Goal: Task Accomplishment & Management: Complete application form

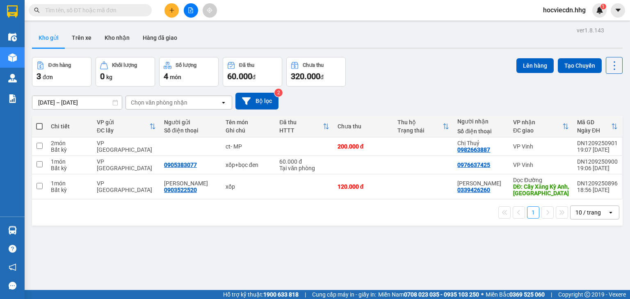
click at [391, 87] on div "[DATE] – [DATE] Press the down arrow key to interact with the calendar and sele…" at bounding box center [327, 101] width 591 height 29
click at [172, 8] on icon "plus" at bounding box center [172, 10] width 6 height 6
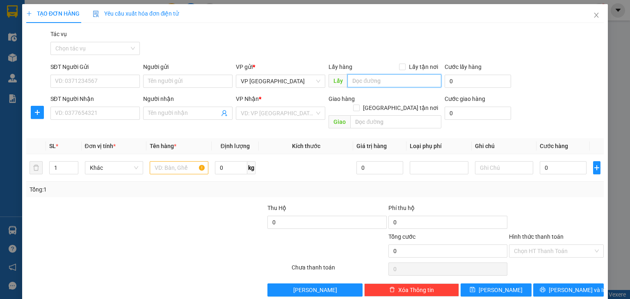
click at [374, 79] on input "text" at bounding box center [395, 80] width 94 height 13
type input "x"
type input "C"
drag, startPoint x: 366, startPoint y: 83, endPoint x: 343, endPoint y: 82, distance: 23.0
click at [343, 82] on span "Lấy XE 99" at bounding box center [385, 80] width 113 height 13
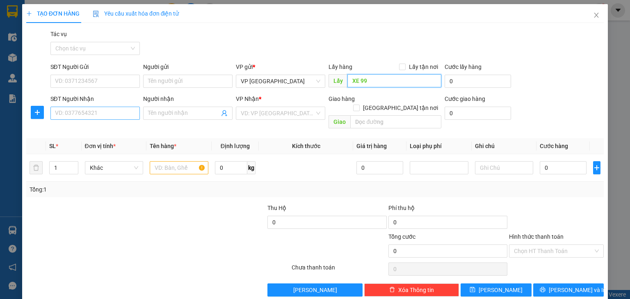
type input "XE 99"
click at [108, 116] on input "SĐT Người Nhận" at bounding box center [94, 113] width 89 height 13
type input "0973359469"
click at [170, 113] on input "Người nhận" at bounding box center [183, 113] width 71 height 9
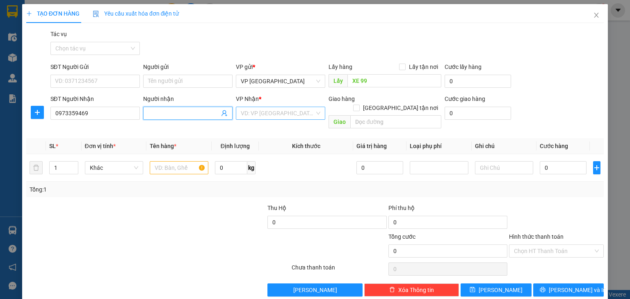
click at [268, 116] on input "search" at bounding box center [278, 113] width 74 height 12
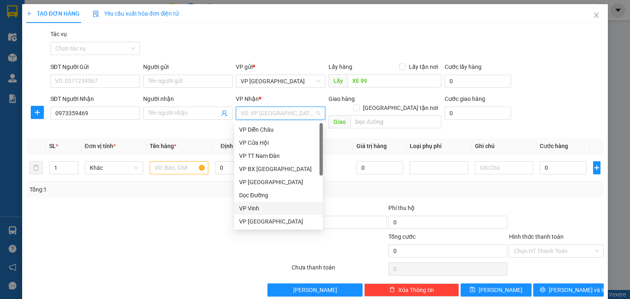
click at [275, 204] on div "VP Vinh" at bounding box center [278, 208] width 79 height 9
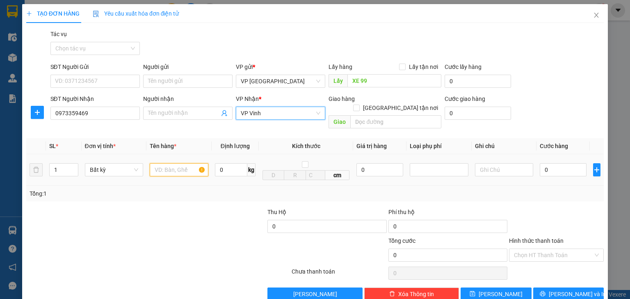
click at [177, 163] on input "text" at bounding box center [179, 169] width 59 height 13
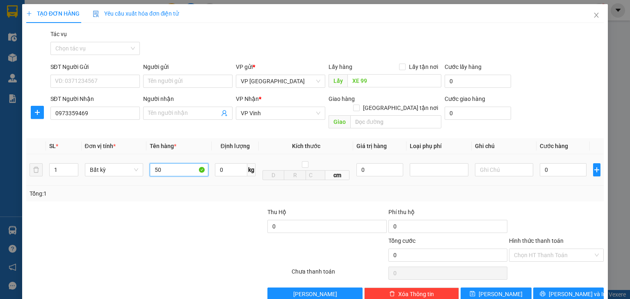
type input "5"
click at [560, 163] on input "0" at bounding box center [563, 169] width 47 height 13
type input "5"
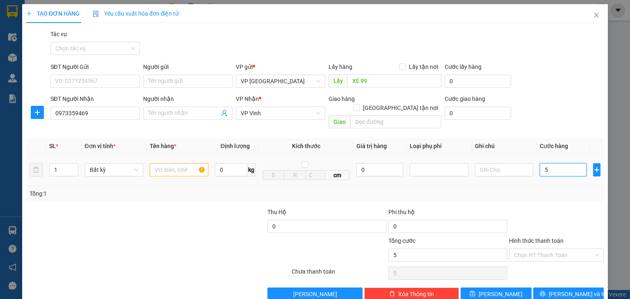
type input "50"
type input "500"
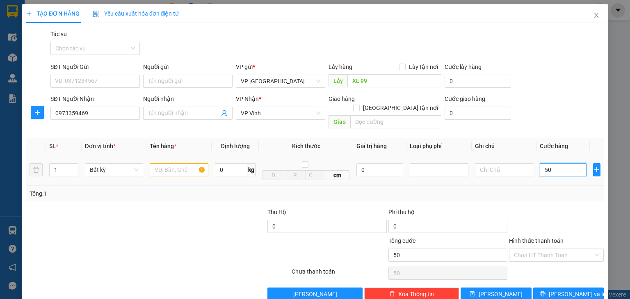
type input "500"
type input "5.000"
type input "50.000"
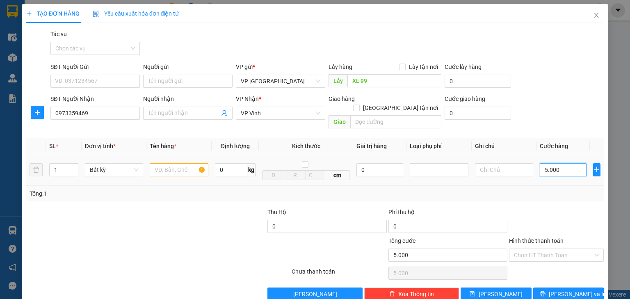
type input "50.000"
click at [192, 163] on input "text" at bounding box center [179, 169] width 59 height 13
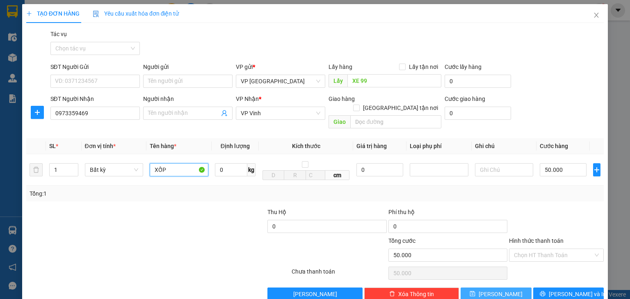
type input "XỐP"
click at [494, 290] on span "[PERSON_NAME]" at bounding box center [501, 294] width 44 height 9
type input "0"
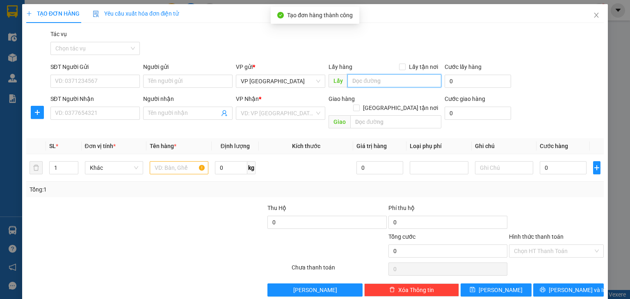
click at [367, 80] on input "text" at bounding box center [395, 80] width 94 height 13
paste input "XE 99"
type input "XE 99"
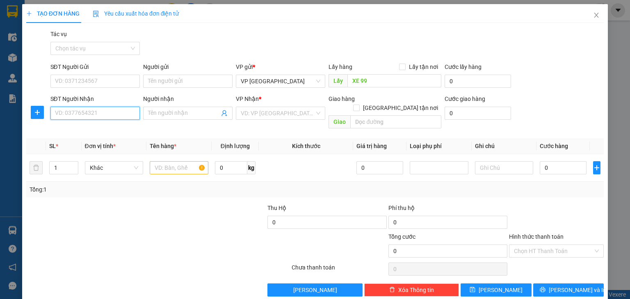
click at [110, 117] on input "SĐT Người Nhận" at bounding box center [94, 113] width 89 height 13
click at [110, 125] on div "0976711345" at bounding box center [94, 129] width 79 height 9
type input "0976711345"
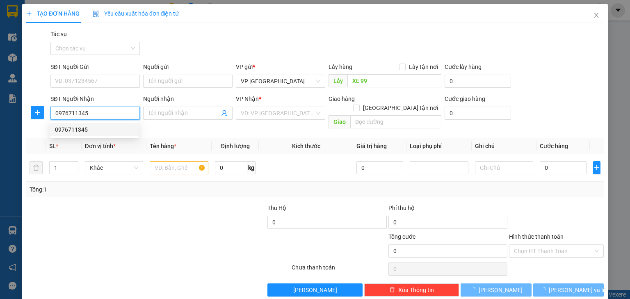
type input "Con Cuông"
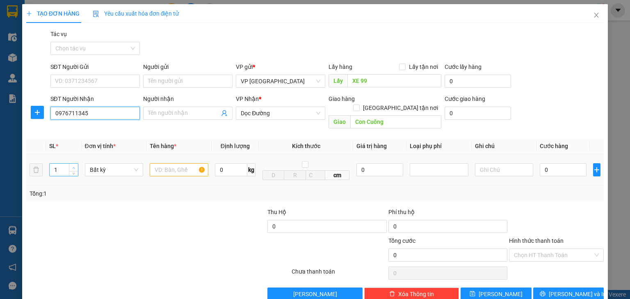
type input "0976711345"
type input "2"
click at [73, 167] on icon "up" at bounding box center [73, 168] width 3 height 3
click at [187, 164] on input "text" at bounding box center [179, 169] width 59 height 13
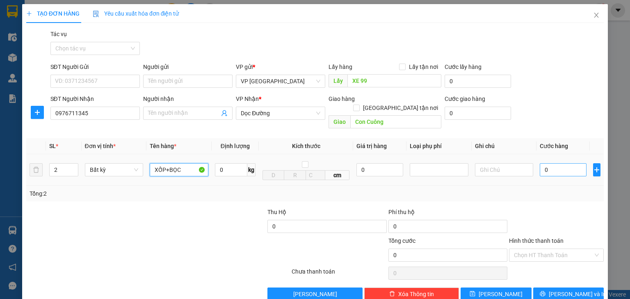
type input "XỐP+BỌC"
click at [570, 164] on input "0" at bounding box center [563, 169] width 47 height 13
type input "1"
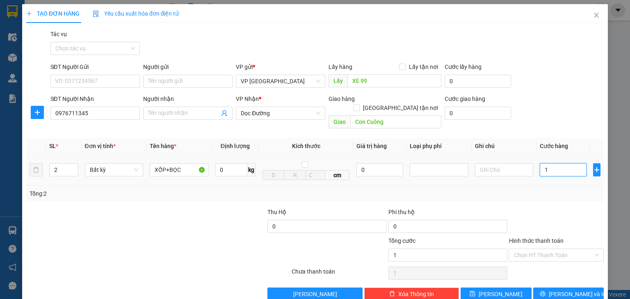
type input "10"
type input "100"
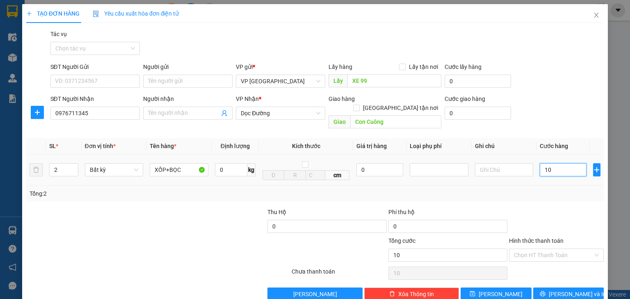
type input "100"
type input "1.000"
type input "10.000"
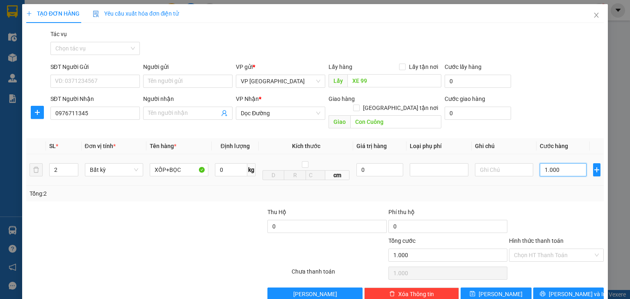
type input "10.000"
type input "100.000"
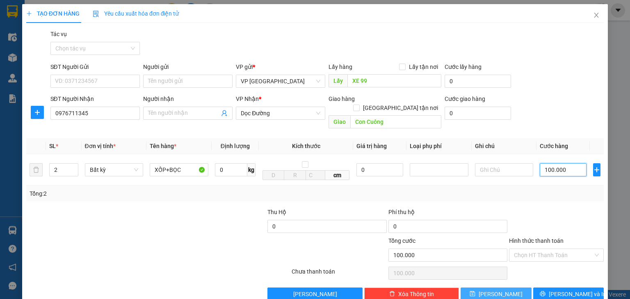
type input "100.000"
click at [501, 290] on span "[PERSON_NAME]" at bounding box center [501, 294] width 44 height 9
type input "1"
type input "0"
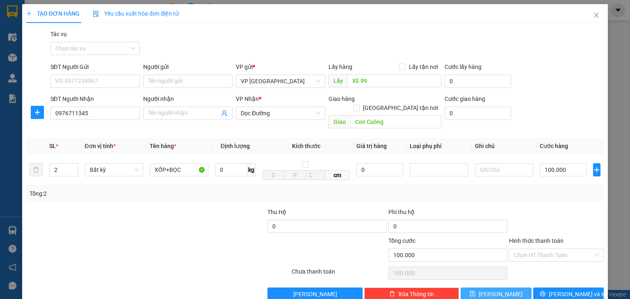
type input "0"
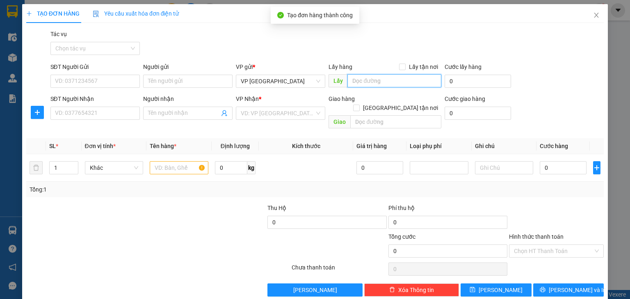
click at [356, 77] on input "text" at bounding box center [395, 80] width 94 height 13
paste input "XE 99"
type input "XE 99"
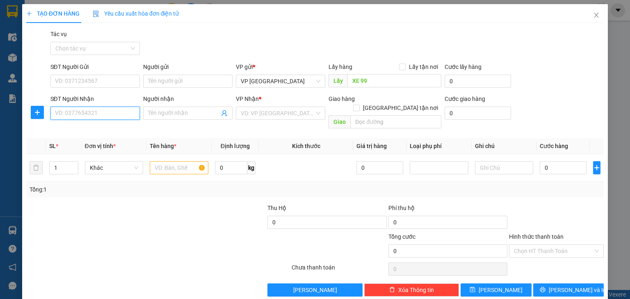
click at [103, 112] on input "SĐT Người Nhận" at bounding box center [94, 113] width 89 height 13
type input "0388600113"
type input "2"
click at [73, 165] on icon "up" at bounding box center [73, 166] width 3 height 3
click at [188, 161] on input "text" at bounding box center [179, 167] width 59 height 13
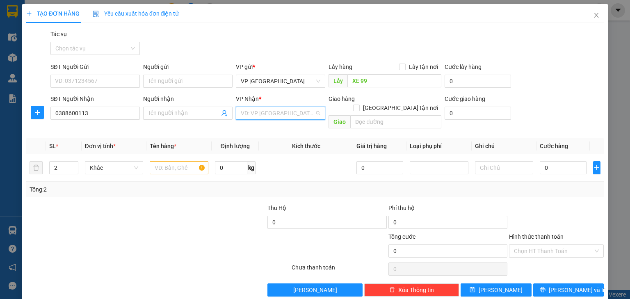
click at [280, 117] on input "search" at bounding box center [278, 113] width 74 height 12
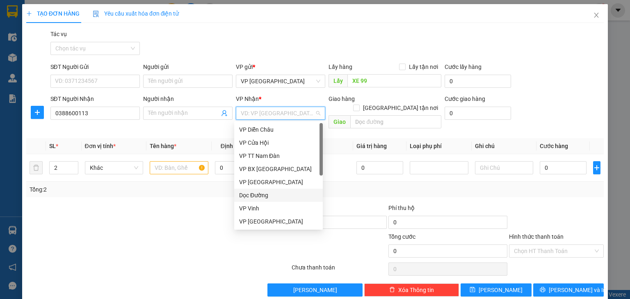
click at [276, 196] on div "Dọc Đường" at bounding box center [278, 195] width 79 height 9
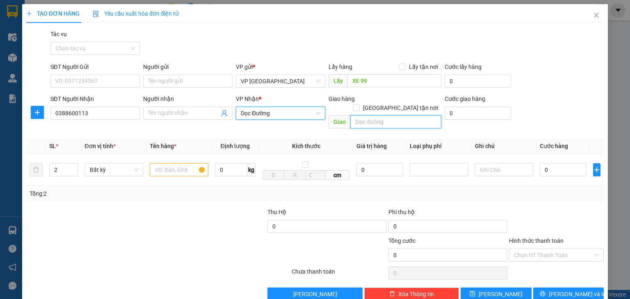
click at [374, 115] on input "text" at bounding box center [395, 121] width 91 height 13
type input "t"
type input "Tân Kỳ"
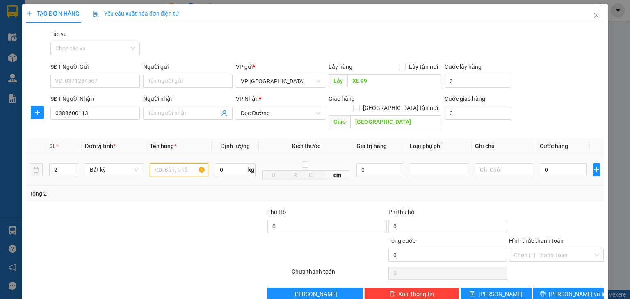
click at [185, 163] on input "text" at bounding box center [179, 169] width 59 height 13
type input "ct gà"
click at [563, 163] on input "0" at bounding box center [563, 169] width 47 height 13
type input "2"
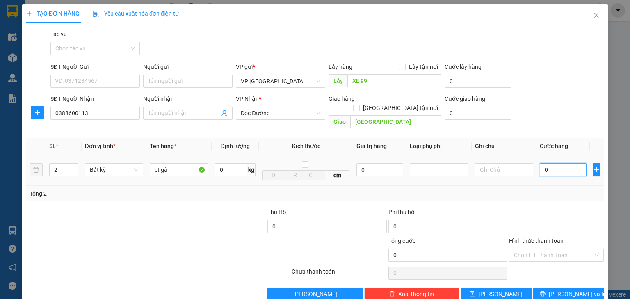
type input "2"
type input "20"
type input "200"
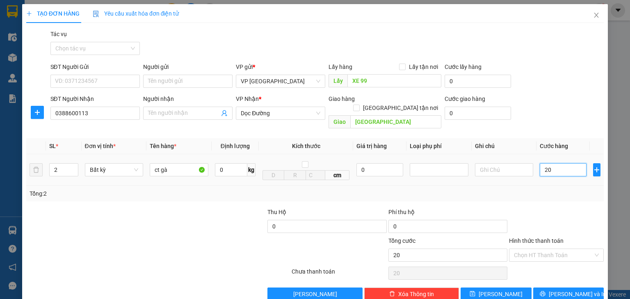
type input "200"
type input "2.000"
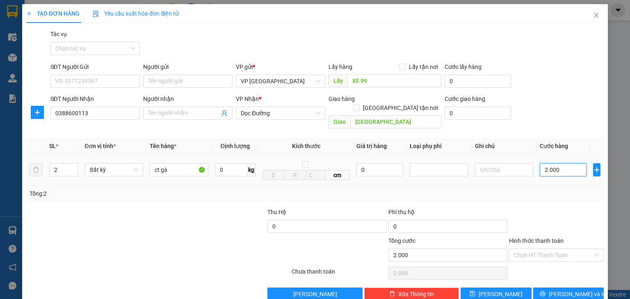
type input "20.000"
type input "200.000"
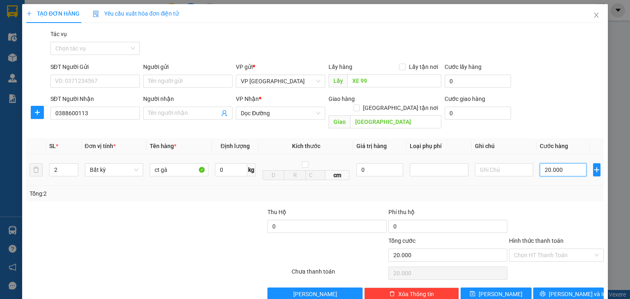
type input "200.000"
click at [506, 288] on button "[PERSON_NAME]" at bounding box center [496, 294] width 71 height 13
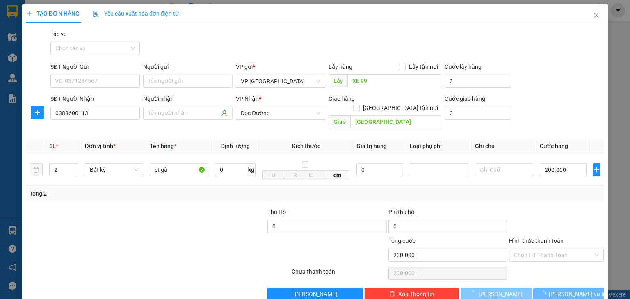
type input "1"
type input "0"
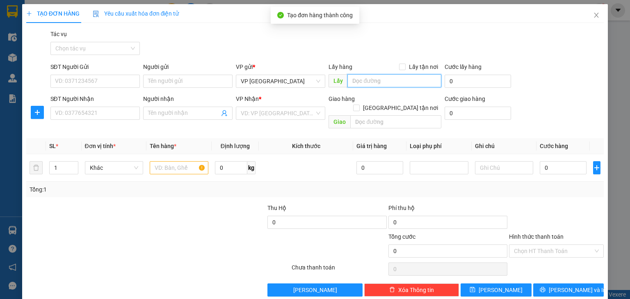
click at [387, 82] on input "text" at bounding box center [395, 80] width 94 height 13
paste input "XE 99"
type input "XE 99"
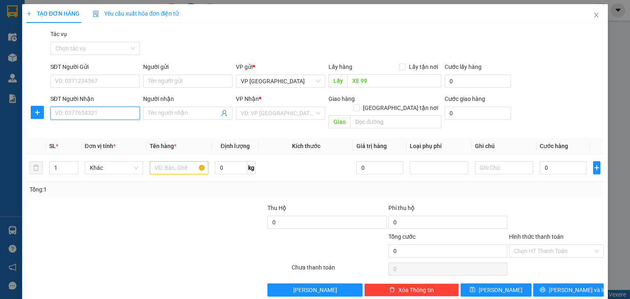
click at [110, 109] on input "SĐT Người Nhận" at bounding box center [94, 113] width 89 height 13
type input "0946135808"
click at [168, 161] on input "text" at bounding box center [179, 167] width 59 height 13
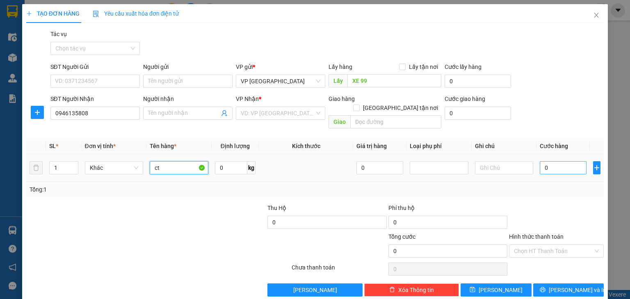
type input "ct"
click at [555, 163] on input "0" at bounding box center [563, 167] width 47 height 13
type input "5"
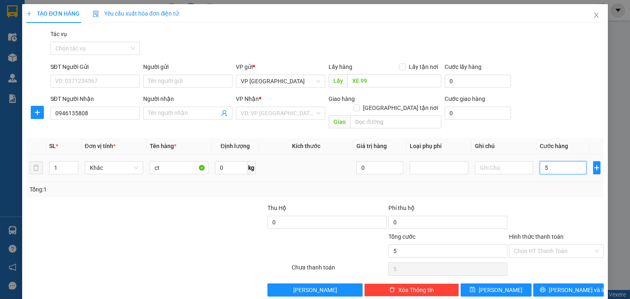
type input "50"
type input "500"
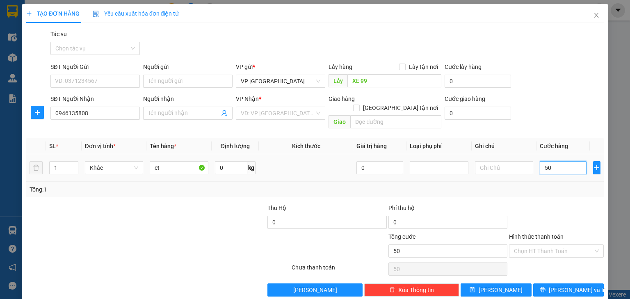
type input "500"
type input "5.000"
type input "50.000"
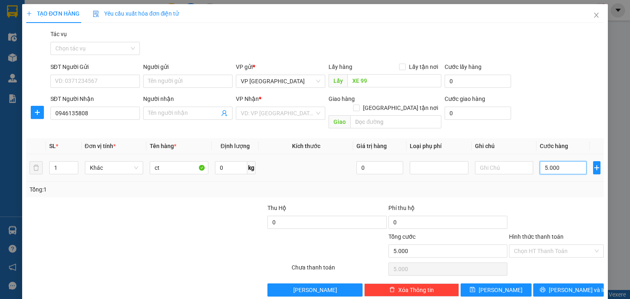
type input "50.000"
click at [303, 114] on input "search" at bounding box center [278, 113] width 74 height 12
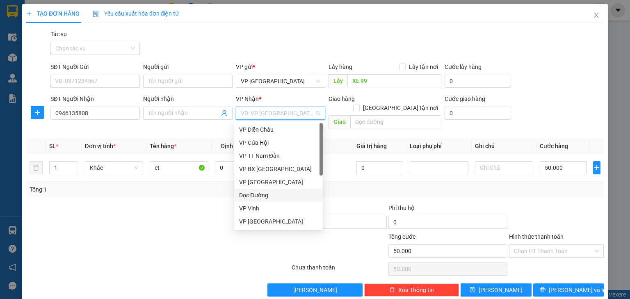
click at [263, 198] on div "Dọc Đường" at bounding box center [278, 195] width 79 height 9
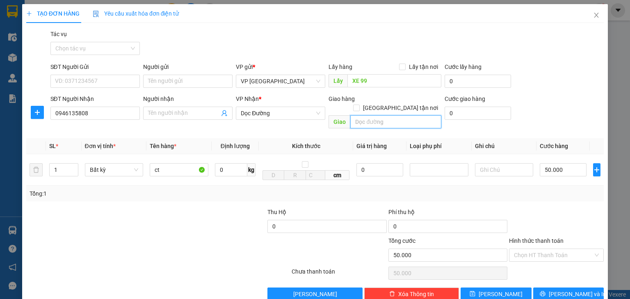
click at [377, 116] on input "text" at bounding box center [395, 121] width 91 height 13
type input "Hà Tĩnh"
click at [488, 288] on button "[PERSON_NAME]" at bounding box center [496, 294] width 71 height 13
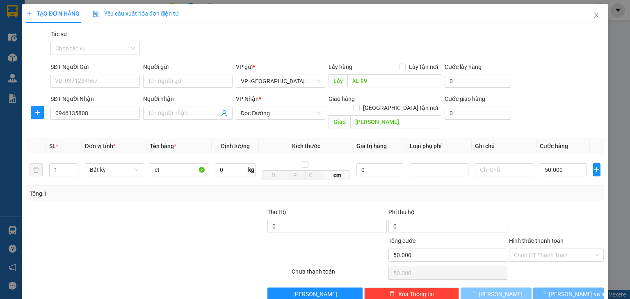
type input "0"
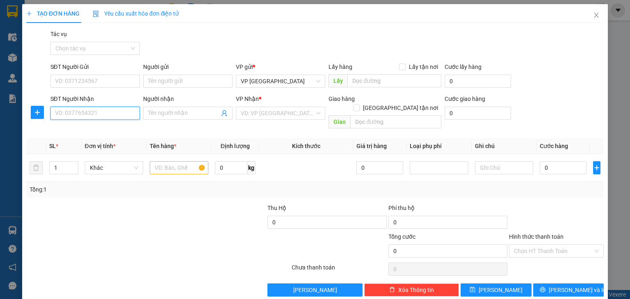
click at [116, 112] on input "SĐT Người Nhận" at bounding box center [94, 113] width 89 height 13
type input "0984768967"
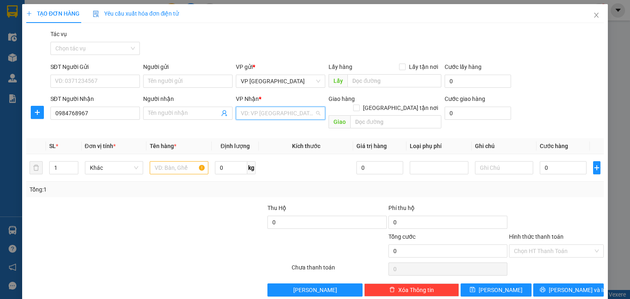
click at [270, 114] on input "search" at bounding box center [278, 113] width 74 height 12
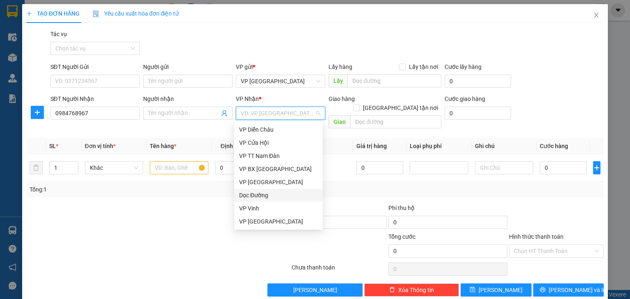
click at [261, 194] on div "Dọc Đường" at bounding box center [278, 195] width 79 height 9
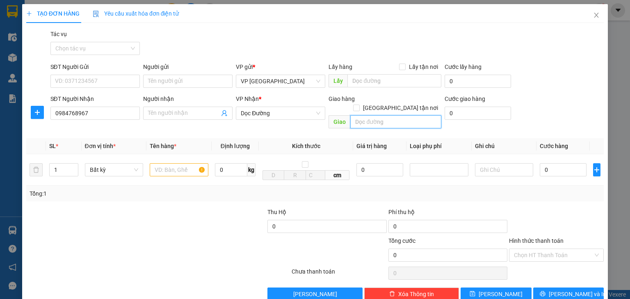
click at [397, 115] on input "text" at bounding box center [395, 121] width 91 height 13
type input "D"
type input "Đô Lương"
click at [171, 166] on input "text" at bounding box center [179, 169] width 59 height 13
type input "2"
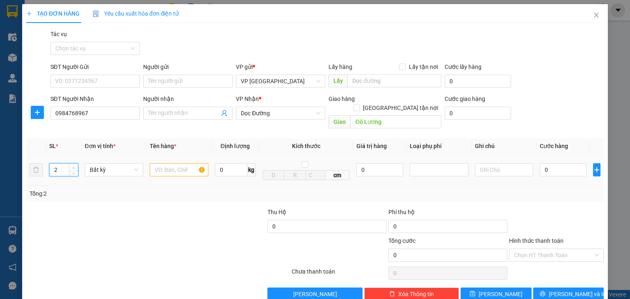
click at [75, 165] on span "up" at bounding box center [73, 167] width 5 height 5
click at [170, 164] on input "text" at bounding box center [179, 169] width 59 height 13
type input "bao trắng"
click at [556, 163] on input "0" at bounding box center [563, 169] width 47 height 13
type input "1"
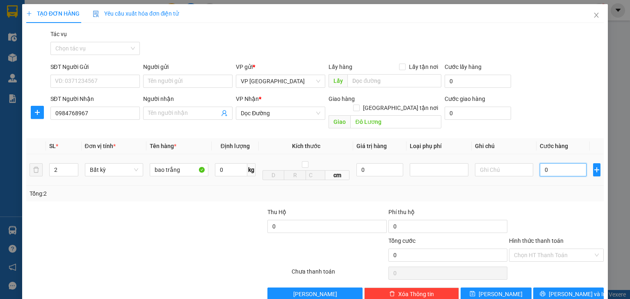
type input "1"
type input "10"
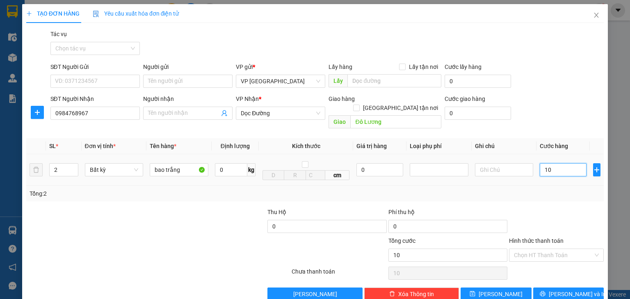
type input "100"
type input "1.000"
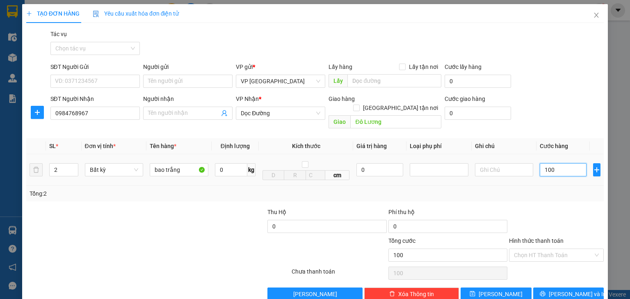
type input "1.000"
type input "10.000"
type input "100.000"
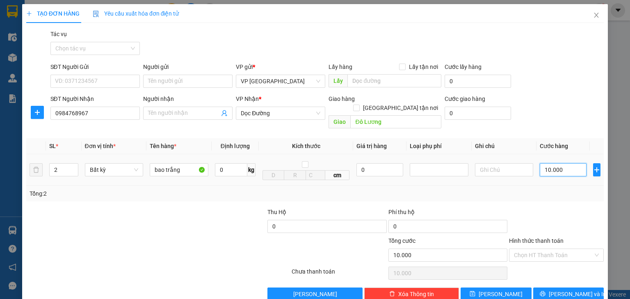
type input "100.000"
click at [500, 290] on span "[PERSON_NAME]" at bounding box center [501, 294] width 44 height 9
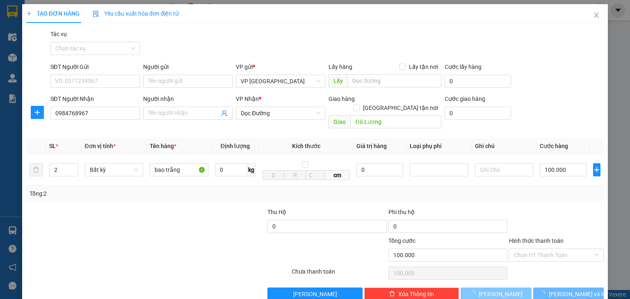
type input "1"
type input "0"
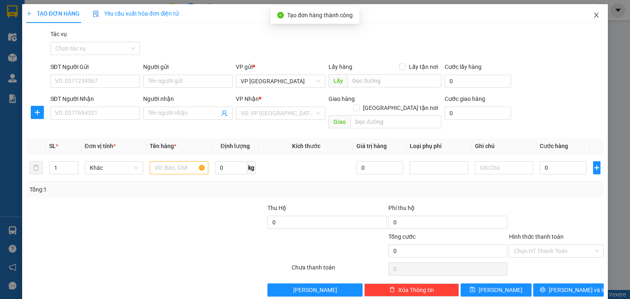
click at [593, 16] on icon "close" at bounding box center [596, 15] width 7 height 7
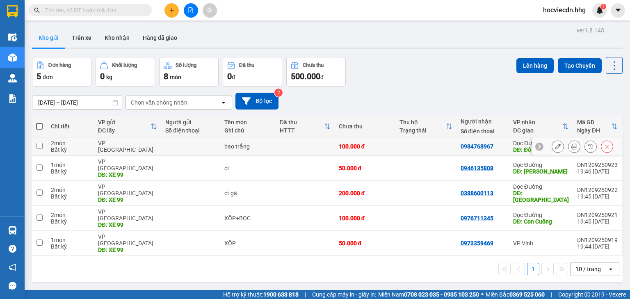
click at [555, 143] on button at bounding box center [557, 147] width 11 height 14
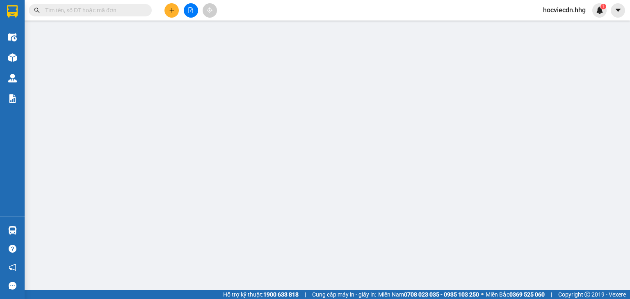
type input "0984768967"
type input "Đô Lương"
type input "100.000"
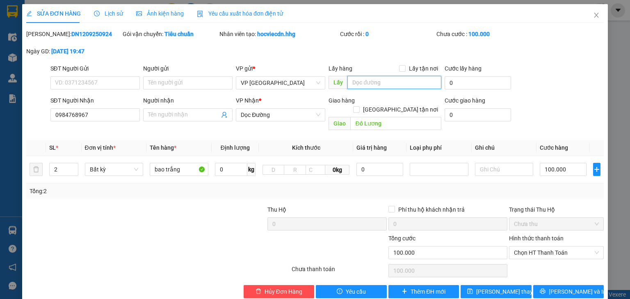
click at [378, 82] on input "text" at bounding box center [395, 82] width 94 height 13
paste input "XE 99"
type input "XE 99"
click at [504, 287] on span "Lưu thay đổi" at bounding box center [509, 291] width 66 height 9
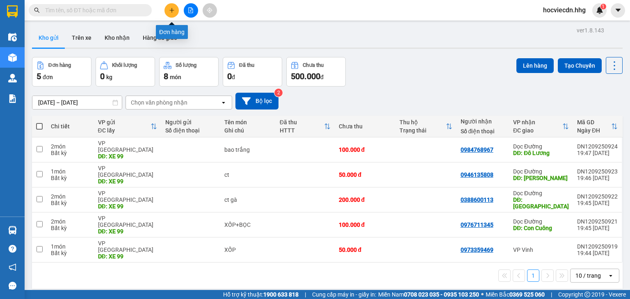
click at [171, 10] on icon "plus" at bounding box center [172, 10] width 6 height 6
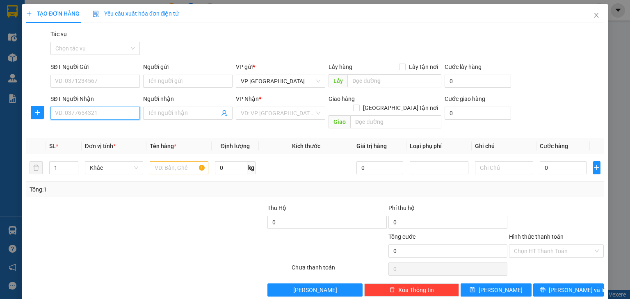
click at [129, 117] on input "SĐT Người Nhận" at bounding box center [94, 113] width 89 height 13
click at [64, 115] on input "0886668822" at bounding box center [94, 113] width 89 height 13
drag, startPoint x: 67, startPoint y: 114, endPoint x: 85, endPoint y: 114, distance: 18.1
click at [85, 114] on input "0886668822" at bounding box center [94, 113] width 89 height 13
type input "0886668822"
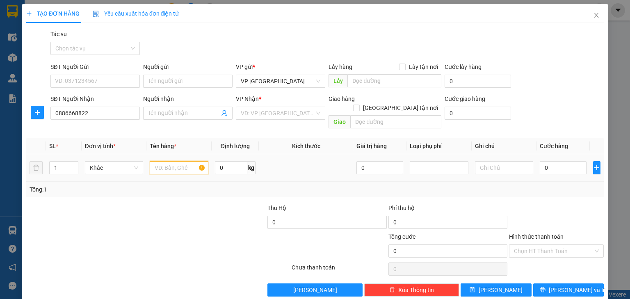
click at [179, 161] on input "text" at bounding box center [179, 167] width 59 height 13
type input "xốp"
click at [542, 161] on input "0" at bounding box center [563, 167] width 47 height 13
type input "5"
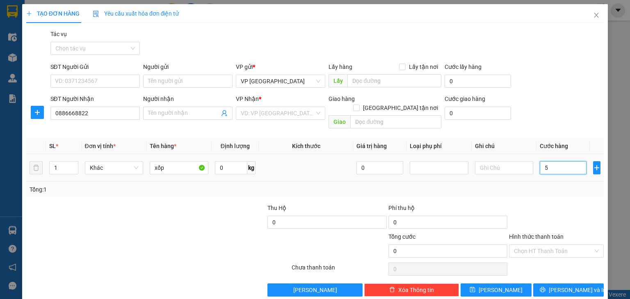
type input "5"
type input "50"
type input "500"
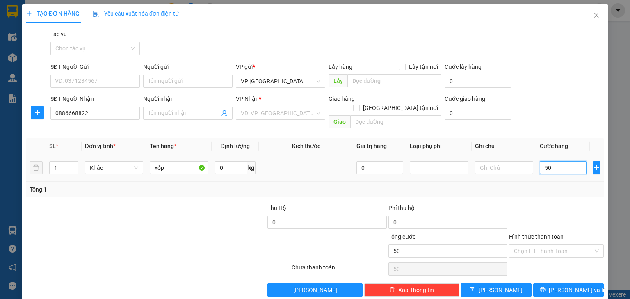
type input "500"
type input "5.000"
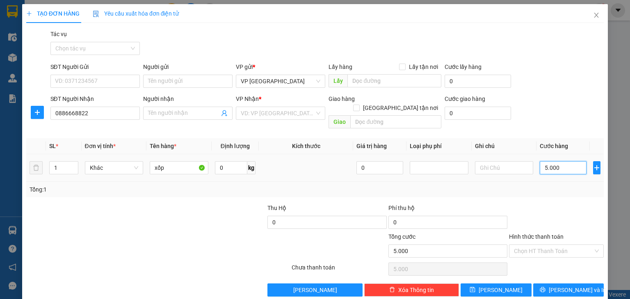
type input "50.000"
type input "500.000"
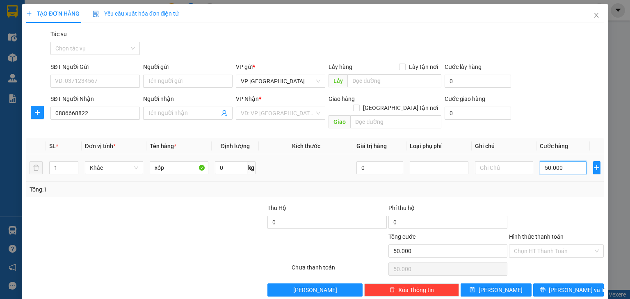
type input "500.000"
type input "50.000"
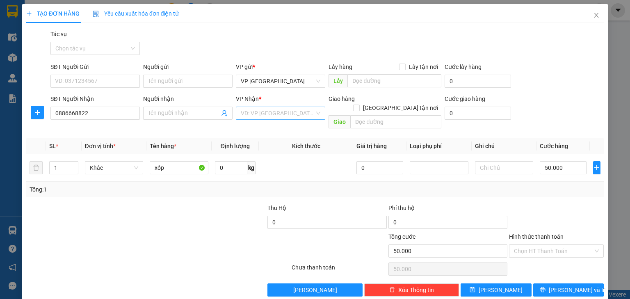
click at [302, 115] on input "search" at bounding box center [278, 113] width 74 height 12
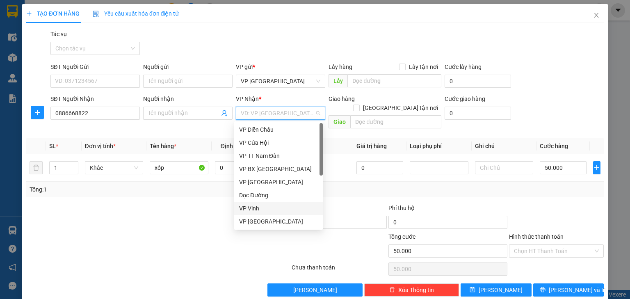
click at [274, 205] on div "VP Vinh" at bounding box center [278, 208] width 79 height 9
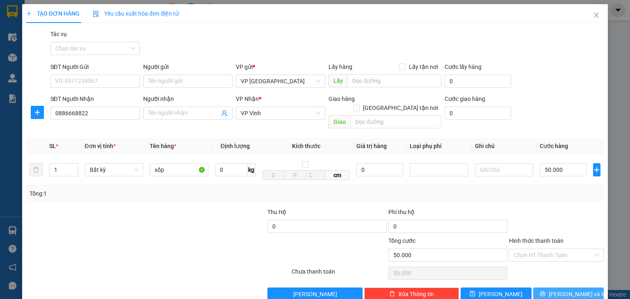
click at [558, 290] on span "[PERSON_NAME] và In" at bounding box center [577, 294] width 57 height 9
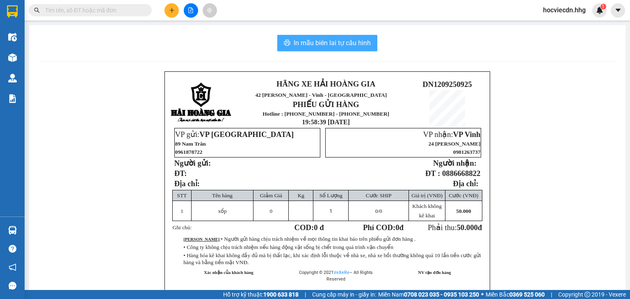
click at [361, 45] on span "In mẫu biên lai tự cấu hình" at bounding box center [332, 43] width 77 height 10
